Goal: Information Seeking & Learning: Learn about a topic

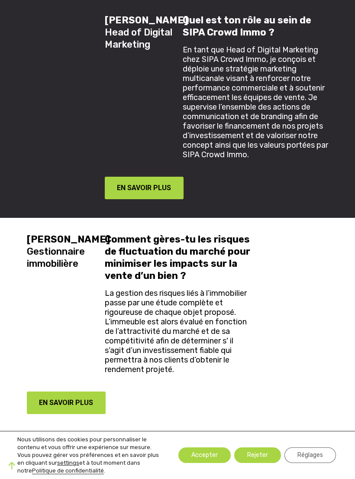
scroll to position [1456, 0]
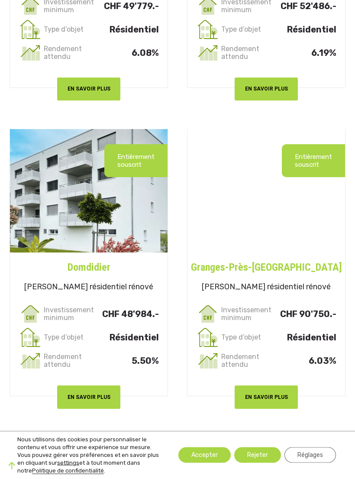
scroll to position [2304, 0]
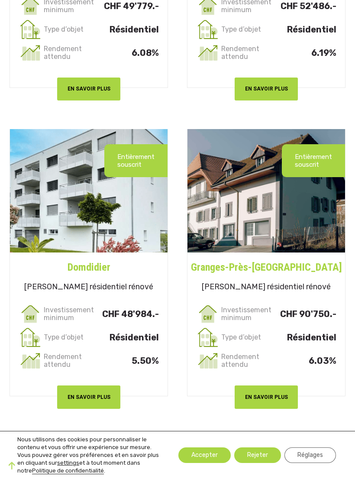
click at [139, 168] on p "Entièrement souscrit" at bounding box center [135, 161] width 37 height 16
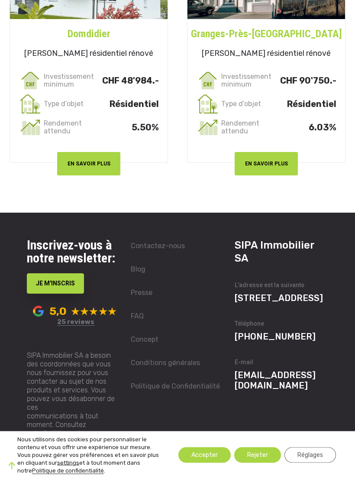
scroll to position [2538, 0]
click at [204, 463] on button "Accepter" at bounding box center [204, 455] width 52 height 16
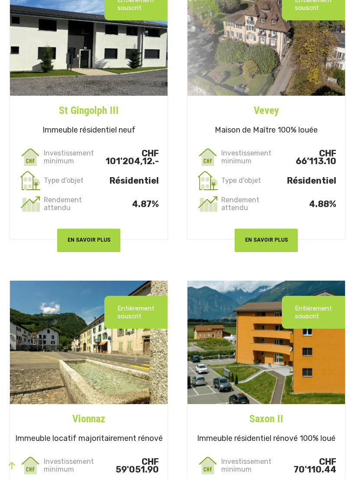
scroll to position [0, 0]
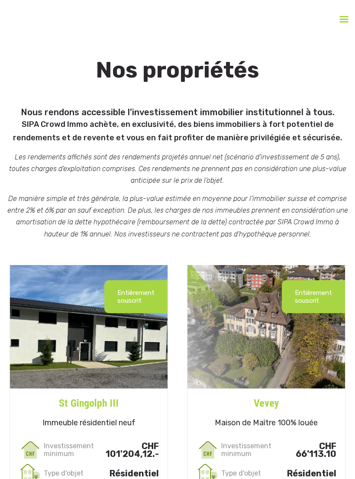
click at [340, 23] on icon "Right Menu Button" at bounding box center [344, 19] width 18 height 13
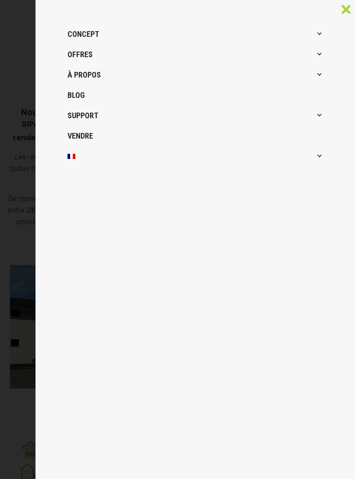
click at [72, 55] on link "OFFRES" at bounding box center [196, 54] width 256 height 20
click at [76, 55] on link "OFFRES" at bounding box center [196, 54] width 256 height 20
click at [320, 55] on icon "Main navigation for mobile devices" at bounding box center [319, 55] width 7 height 12
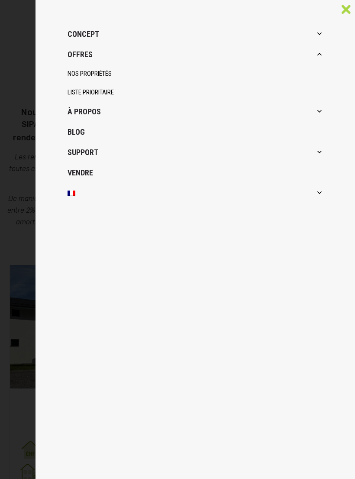
click at [78, 89] on link "LISTE PRIORITAIRE" at bounding box center [196, 92] width 256 height 19
click at [75, 89] on link "LISTE PRIORITAIRE" at bounding box center [196, 92] width 256 height 19
click at [70, 129] on link "Blog" at bounding box center [196, 132] width 256 height 20
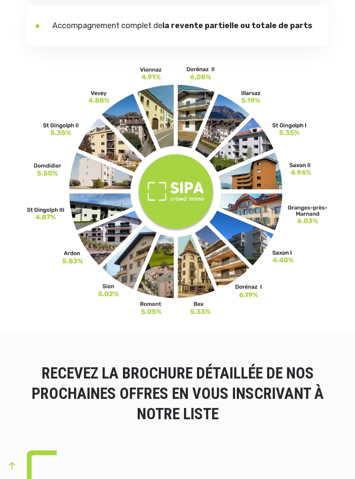
click at [266, 188] on img at bounding box center [177, 191] width 301 height 250
click at [312, 192] on img at bounding box center [177, 191] width 301 height 250
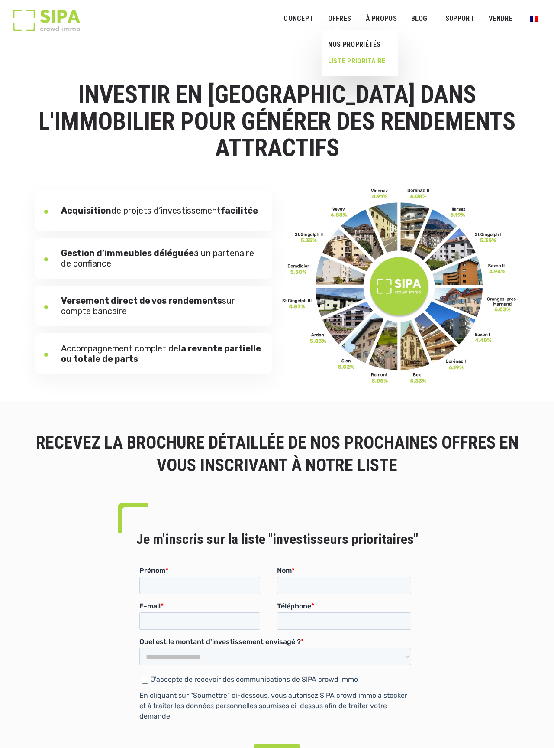
click at [375, 58] on link "LISTE PRIORITAIRE" at bounding box center [356, 61] width 69 height 16
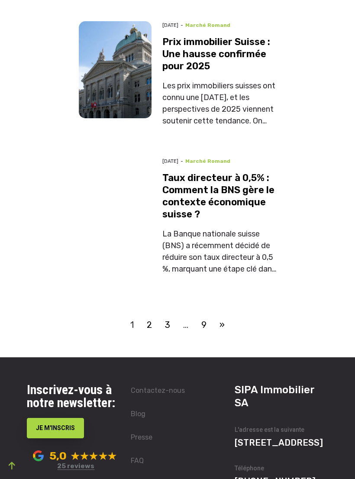
scroll to position [1770, 0]
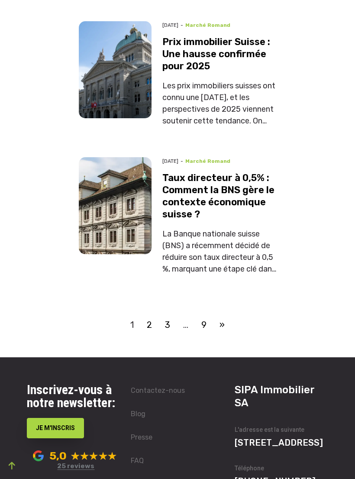
click at [205, 318] on link "9" at bounding box center [204, 324] width 18 height 13
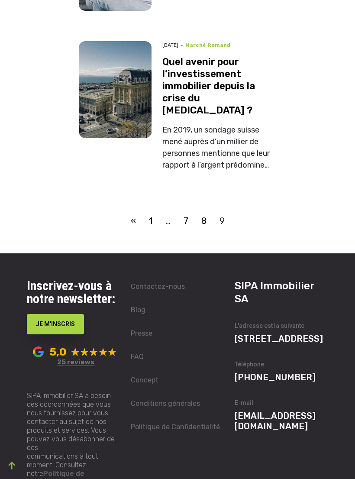
scroll to position [1829, 0]
click at [205, 214] on link "8" at bounding box center [204, 220] width 18 height 13
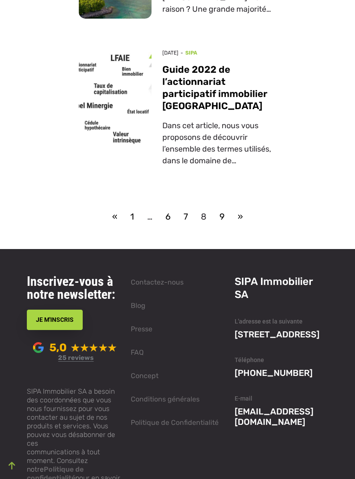
scroll to position [2003, 0]
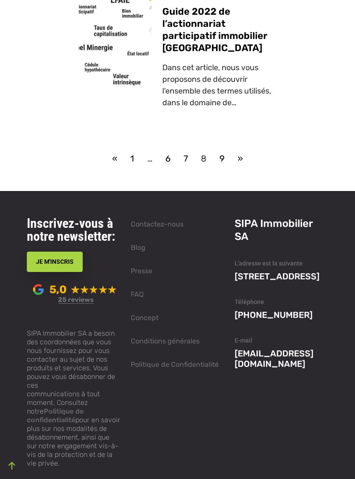
click at [133, 152] on link "1" at bounding box center [132, 158] width 17 height 13
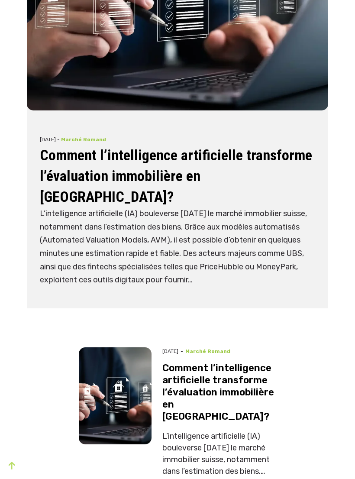
scroll to position [191, 0]
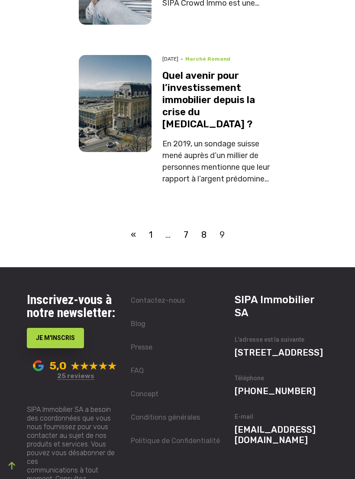
scroll to position [1829, 0]
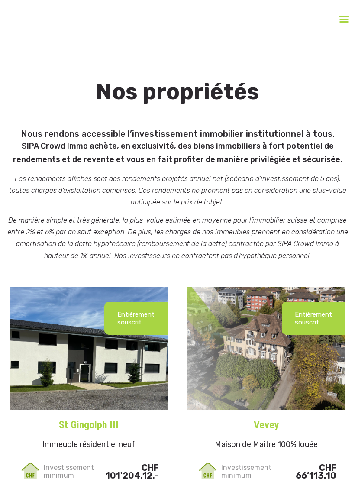
click at [0, 0] on img at bounding box center [0, 0] width 0 height 0
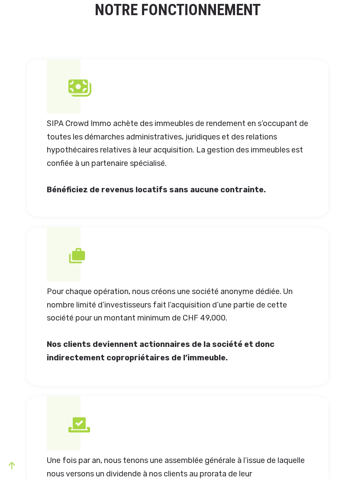
scroll to position [1040, 0]
click at [96, 150] on p "SIPA Crowd Immo achète des immeubles de rendement en s’occupant de toutes les d…" at bounding box center [178, 143] width 262 height 53
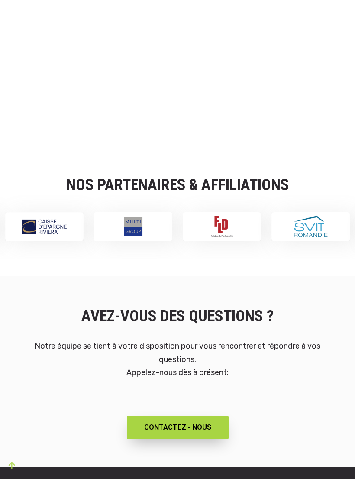
scroll to position [1854, 0]
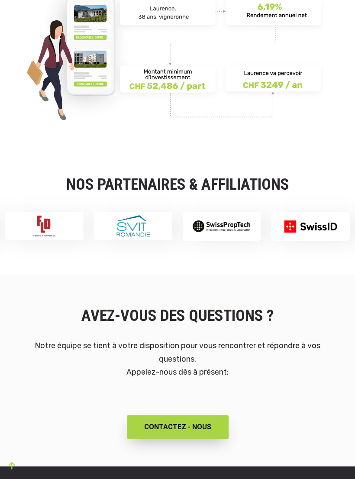
click at [197, 433] on link "CONTACTEZ - NOUS" at bounding box center [178, 426] width 102 height 23
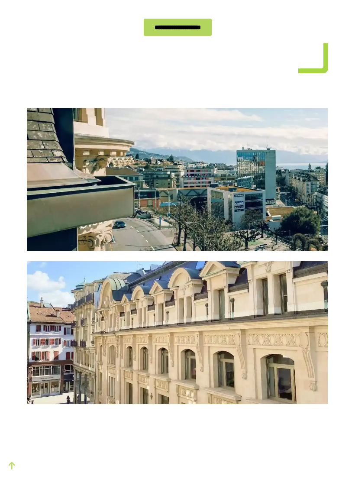
scroll to position [344, 0]
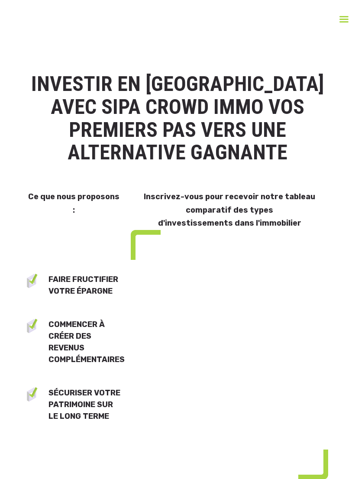
scroll to position [153, 0]
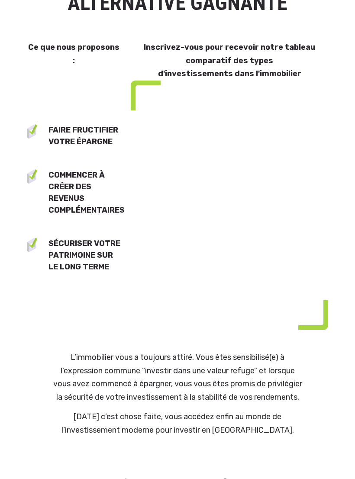
select select "**"
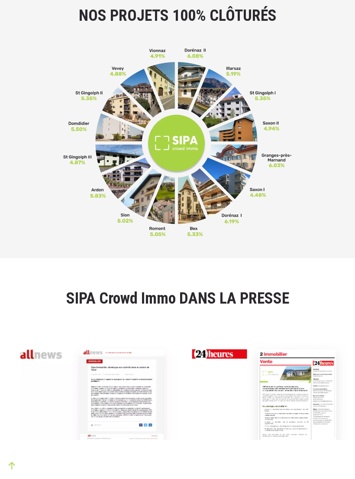
scroll to position [2292, 0]
